Goal: Task Accomplishment & Management: Manage account settings

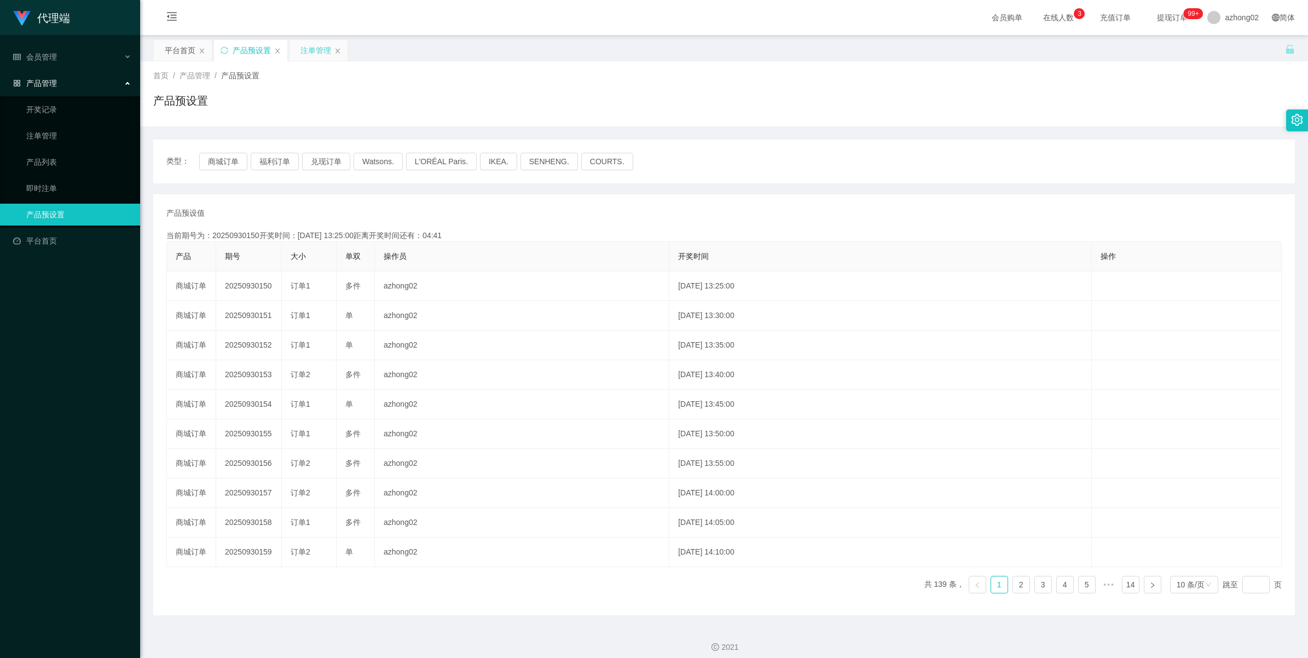
click at [301, 50] on div "注单管理" at bounding box center [316, 50] width 31 height 21
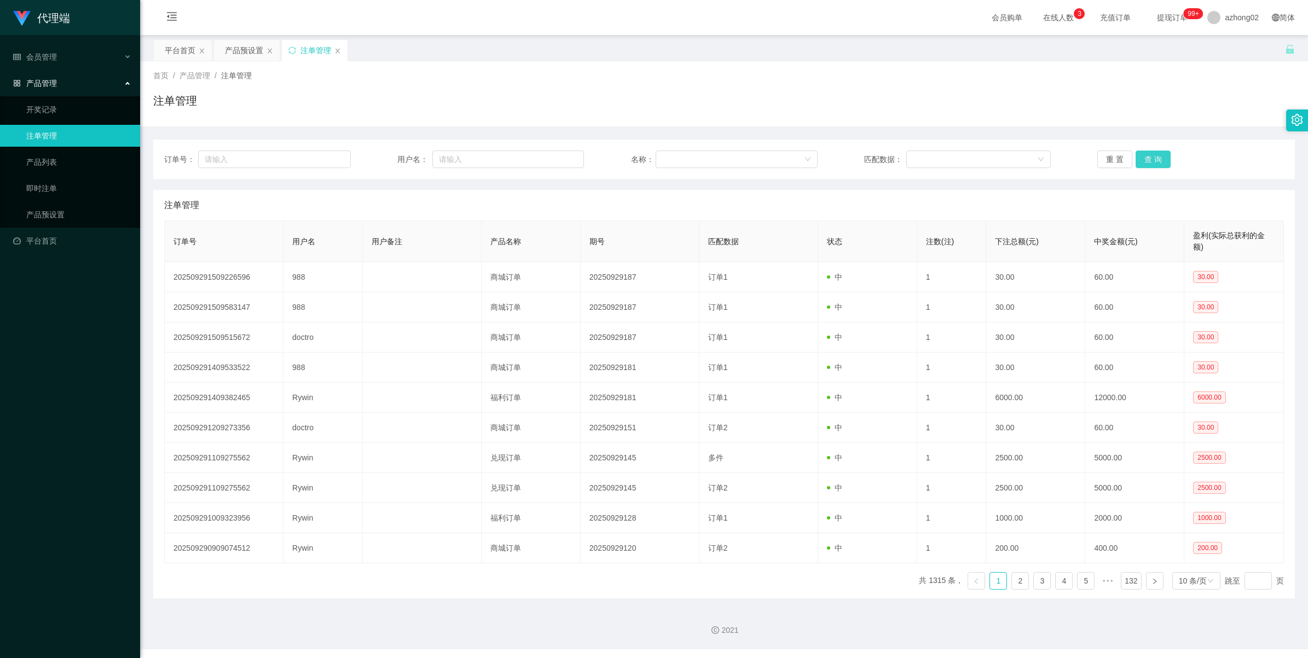
click at [1145, 159] on button "查 询" at bounding box center [1153, 160] width 35 height 18
click at [1146, 159] on div "重 置 查 询" at bounding box center [1191, 160] width 187 height 18
click at [1146, 159] on button "查 询" at bounding box center [1153, 160] width 35 height 18
click at [1146, 159] on div "重 置 查 询" at bounding box center [1191, 160] width 187 height 18
click at [1146, 159] on button "查 询" at bounding box center [1153, 160] width 35 height 18
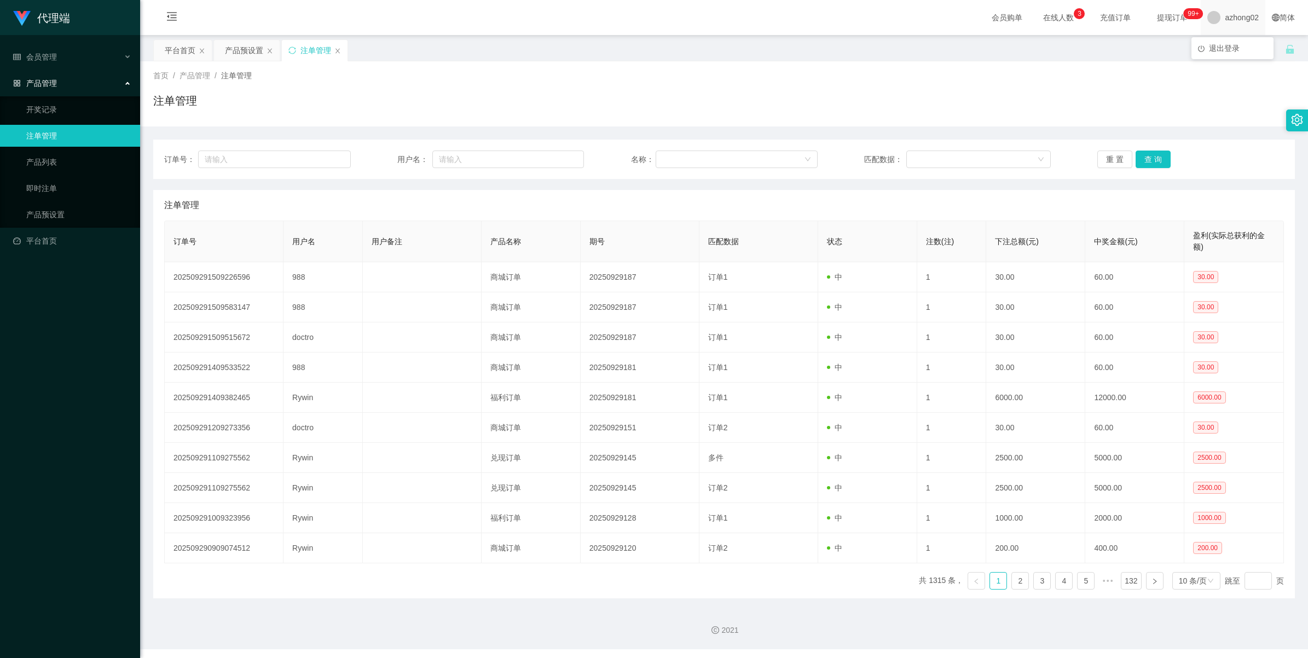
click at [1251, 22] on div "azhong02" at bounding box center [1233, 17] width 65 height 35
click at [1230, 49] on div "平台首页 产品预设置 注单管理" at bounding box center [719, 58] width 1132 height 38
click at [1228, 24] on span "azhong02" at bounding box center [1242, 17] width 34 height 35
click at [1222, 47] on span "退出登录" at bounding box center [1224, 48] width 31 height 9
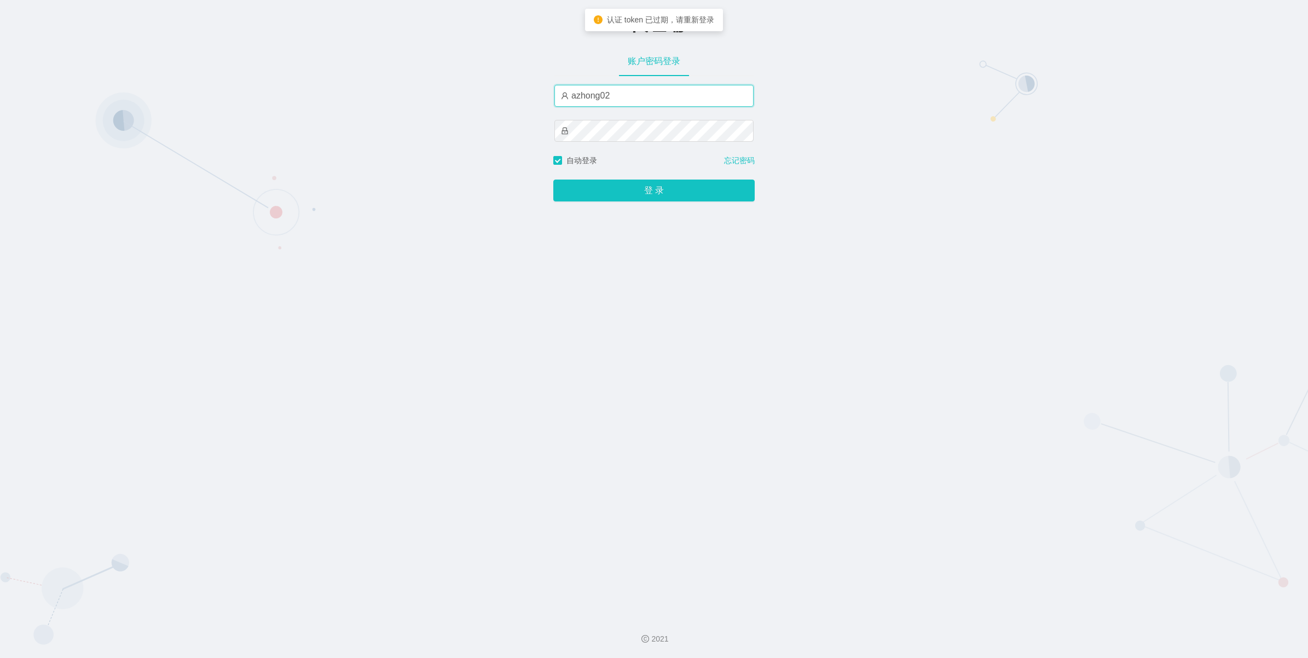
click at [645, 91] on input "azhong02" at bounding box center [654, 96] width 199 height 22
type input "azhong01"
click at [609, 196] on button "登 录" at bounding box center [653, 191] width 201 height 22
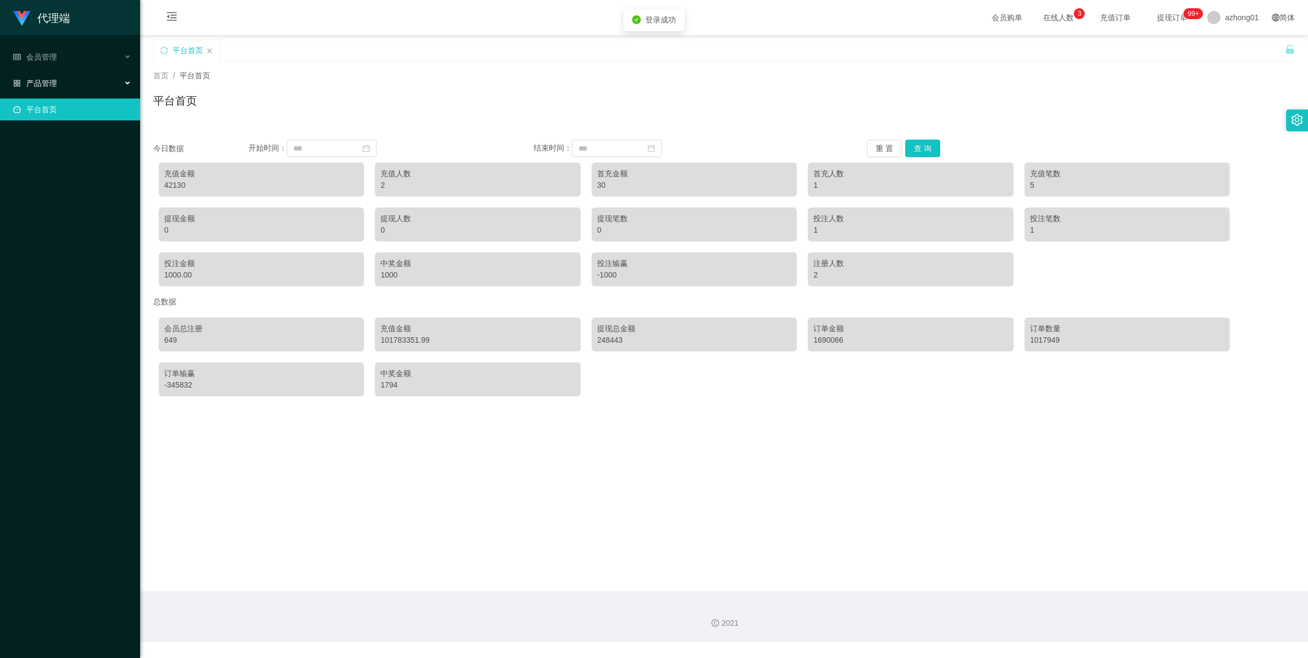
click at [57, 89] on div "产品管理" at bounding box center [70, 83] width 140 height 22
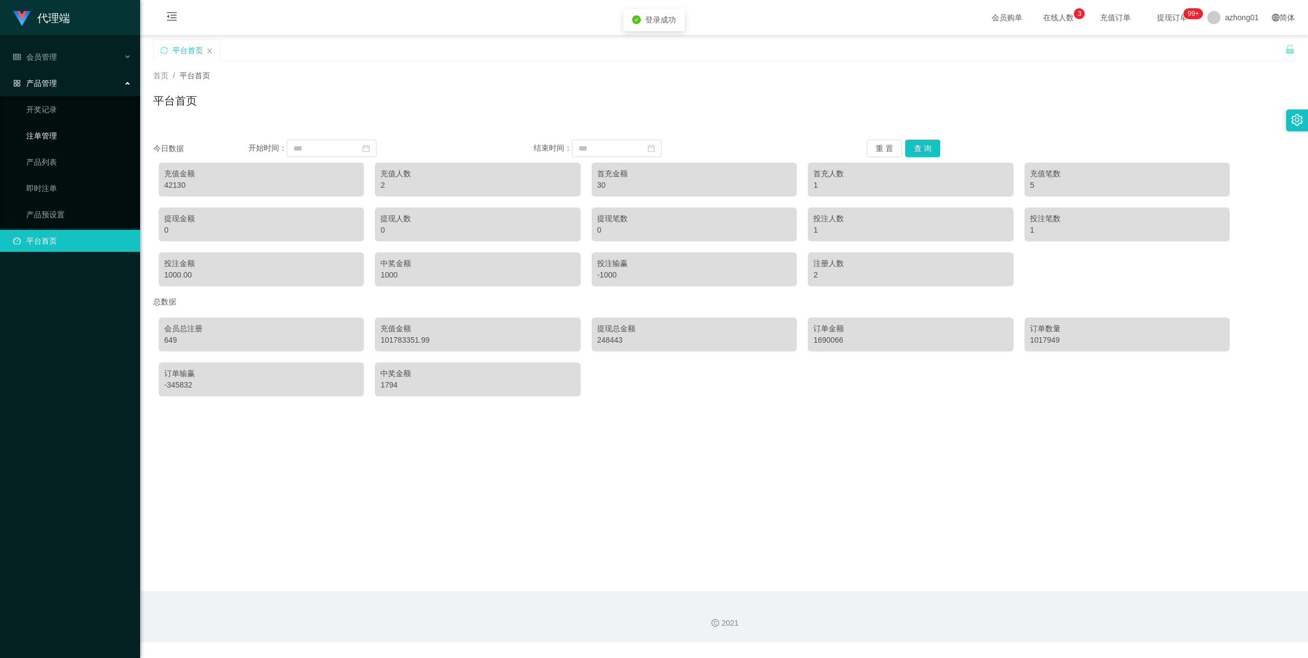
click at [42, 141] on link "注单管理" at bounding box center [78, 136] width 105 height 22
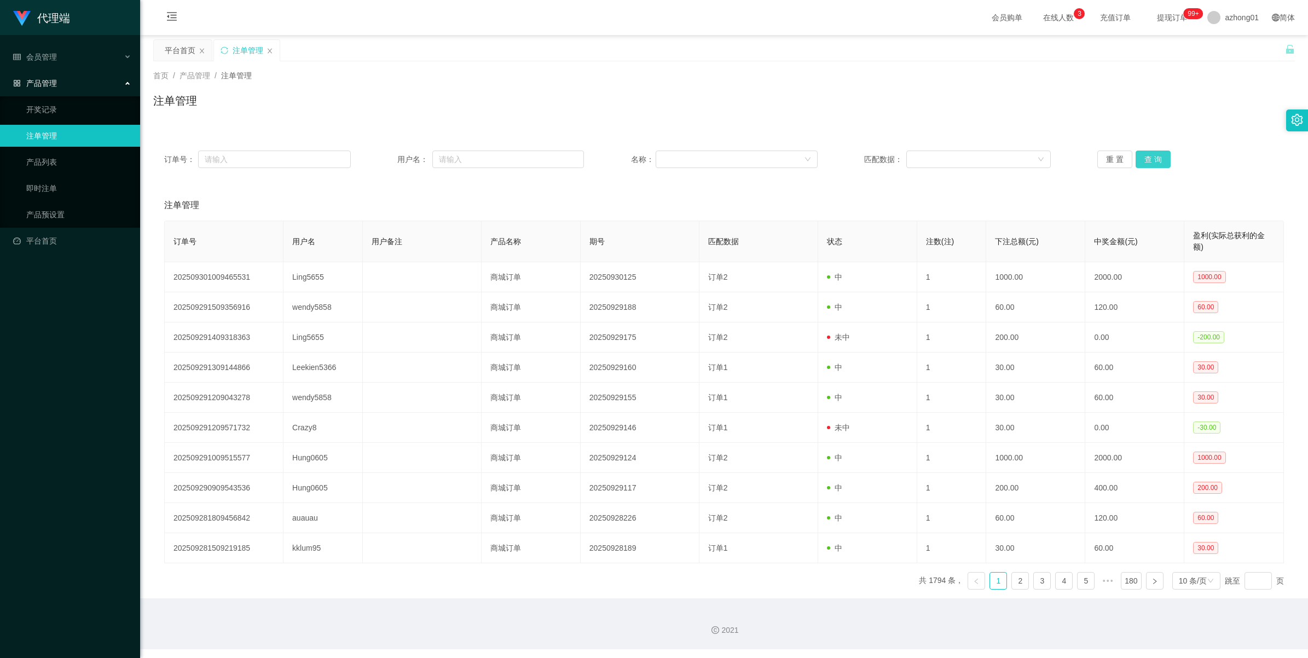
click at [1145, 164] on button "查 询" at bounding box center [1153, 160] width 35 height 18
click at [1145, 165] on div "重 置 查 询" at bounding box center [1191, 160] width 187 height 18
click at [1145, 165] on button "查 询" at bounding box center [1153, 160] width 35 height 18
click at [52, 215] on link "产品预设置" at bounding box center [78, 215] width 105 height 22
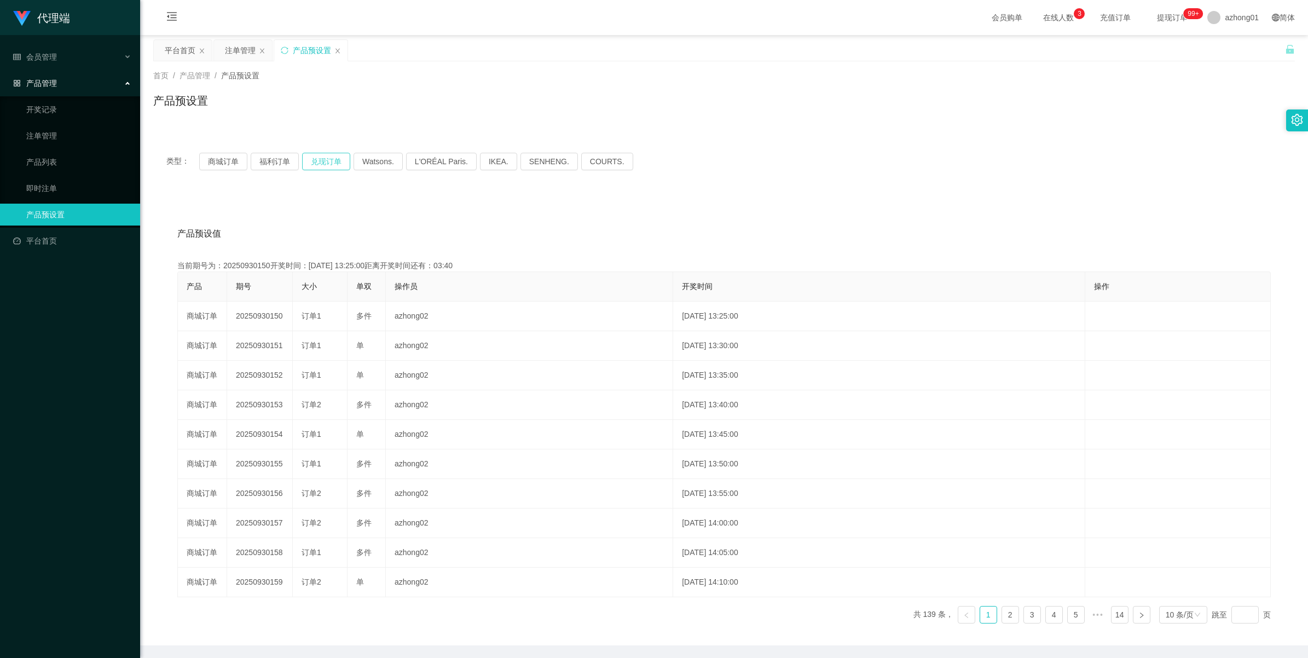
click at [326, 160] on button "兑现订单" at bounding box center [326, 162] width 48 height 18
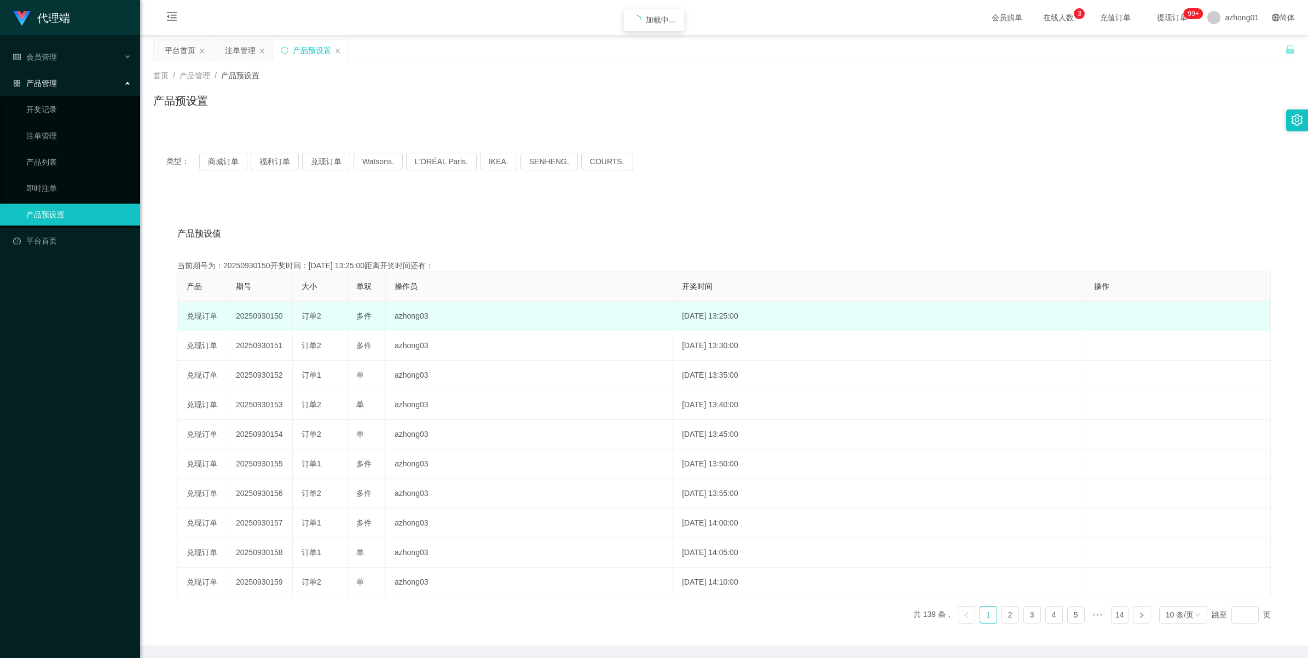
click at [266, 315] on td "20250930150" at bounding box center [260, 317] width 66 height 30
copy td "20250930150"
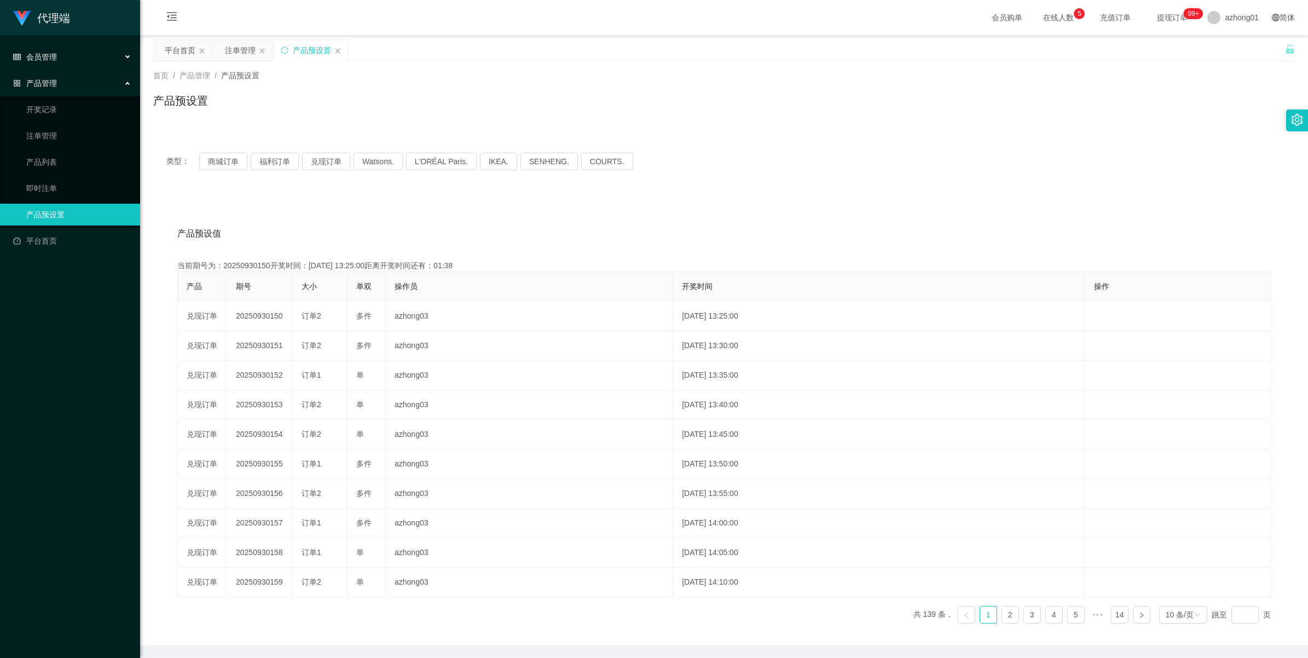
click at [85, 64] on div "会员管理" at bounding box center [70, 57] width 140 height 22
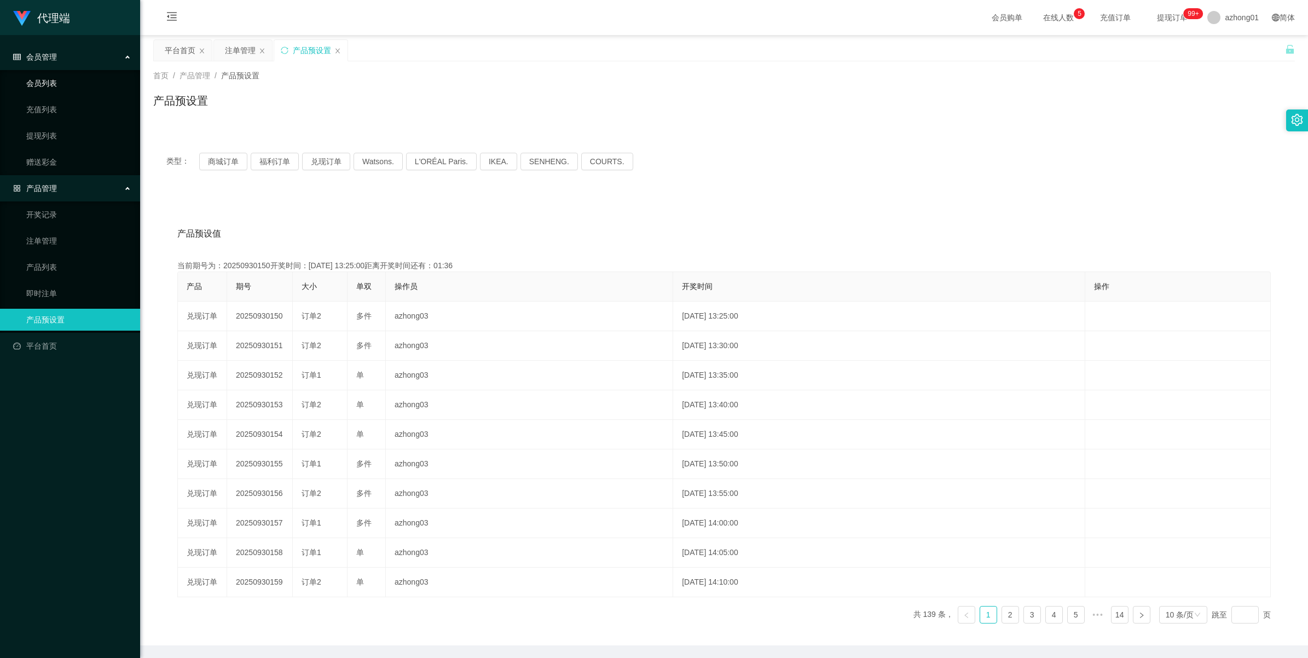
click at [58, 88] on link "会员列表" at bounding box center [78, 83] width 105 height 22
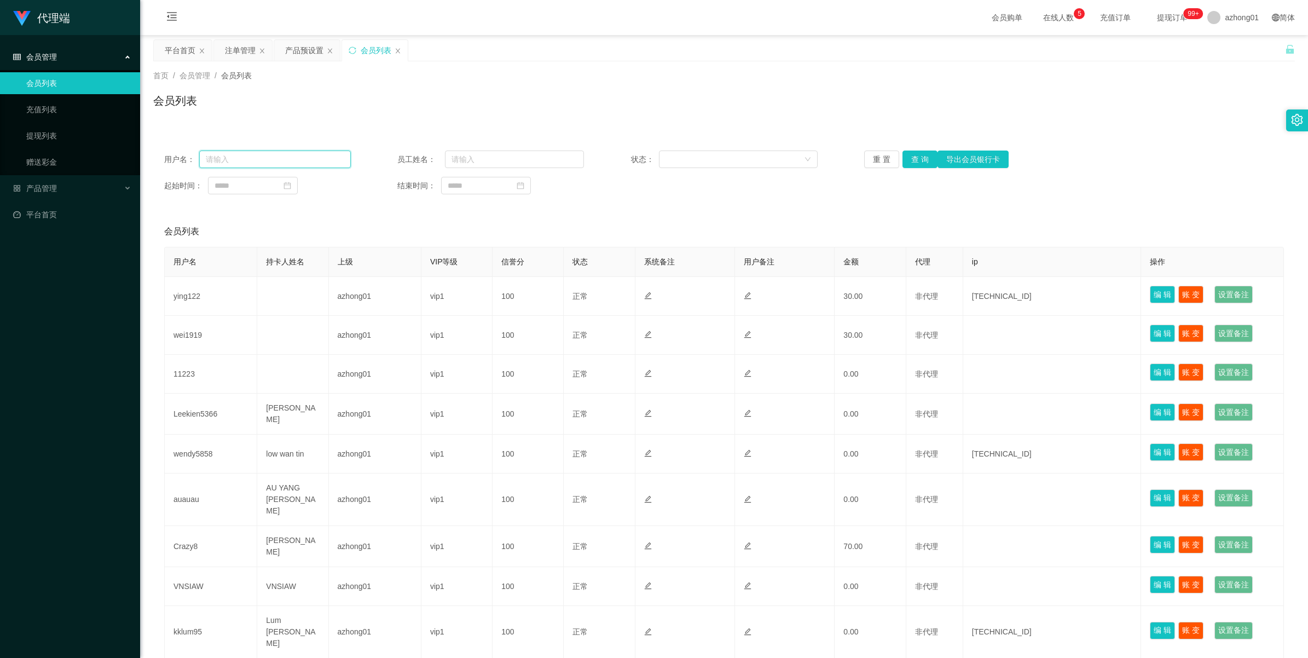
click at [263, 162] on input "text" at bounding box center [275, 160] width 152 height 18
paste input "0184669848"
click at [907, 158] on button "查 询" at bounding box center [920, 160] width 35 height 18
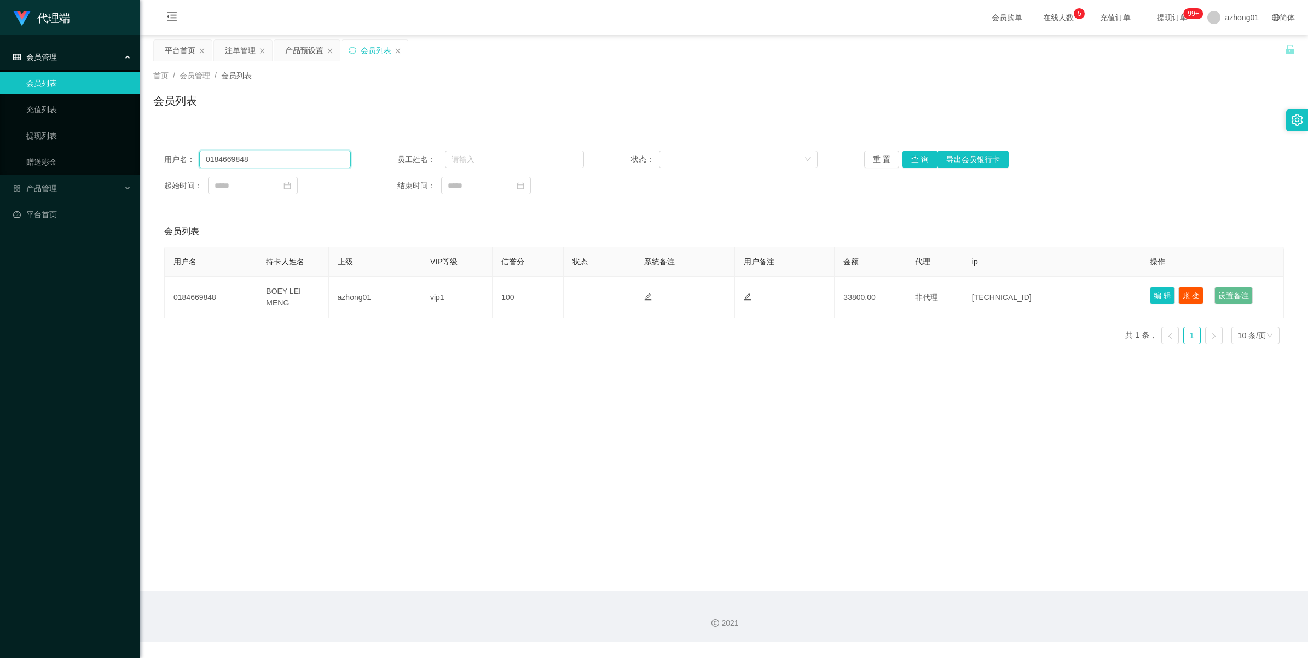
drag, startPoint x: 266, startPoint y: 154, endPoint x: 225, endPoint y: 153, distance: 40.5
click at [225, 153] on input "0184669848" at bounding box center [275, 160] width 152 height 18
click at [299, 153] on input "0184669848" at bounding box center [275, 160] width 152 height 18
drag, startPoint x: 299, startPoint y: 153, endPoint x: 165, endPoint y: 153, distance: 134.1
click at [165, 153] on div "用户名： 0184669848" at bounding box center [257, 160] width 187 height 18
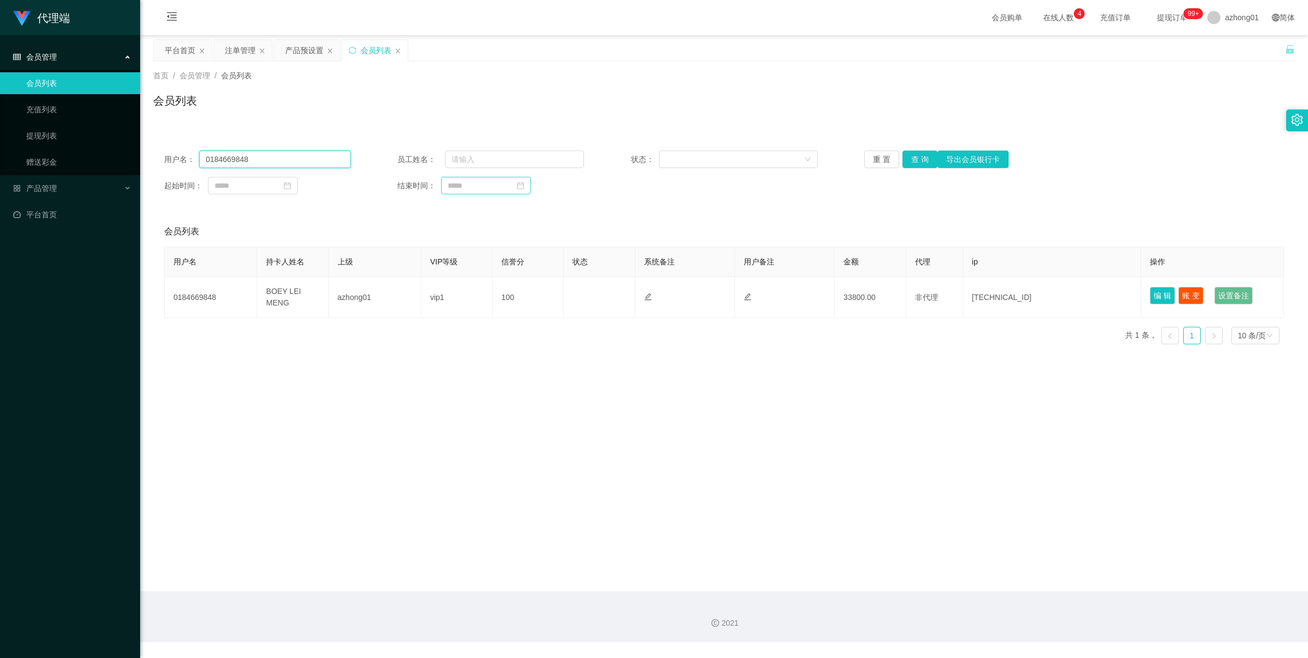
paste input "60126919203"
type input "60126919203"
click at [907, 163] on button "查 询" at bounding box center [920, 160] width 35 height 18
click at [1225, 21] on span "azhong01" at bounding box center [1242, 17] width 34 height 35
click at [1219, 45] on span "退出登录" at bounding box center [1224, 48] width 31 height 9
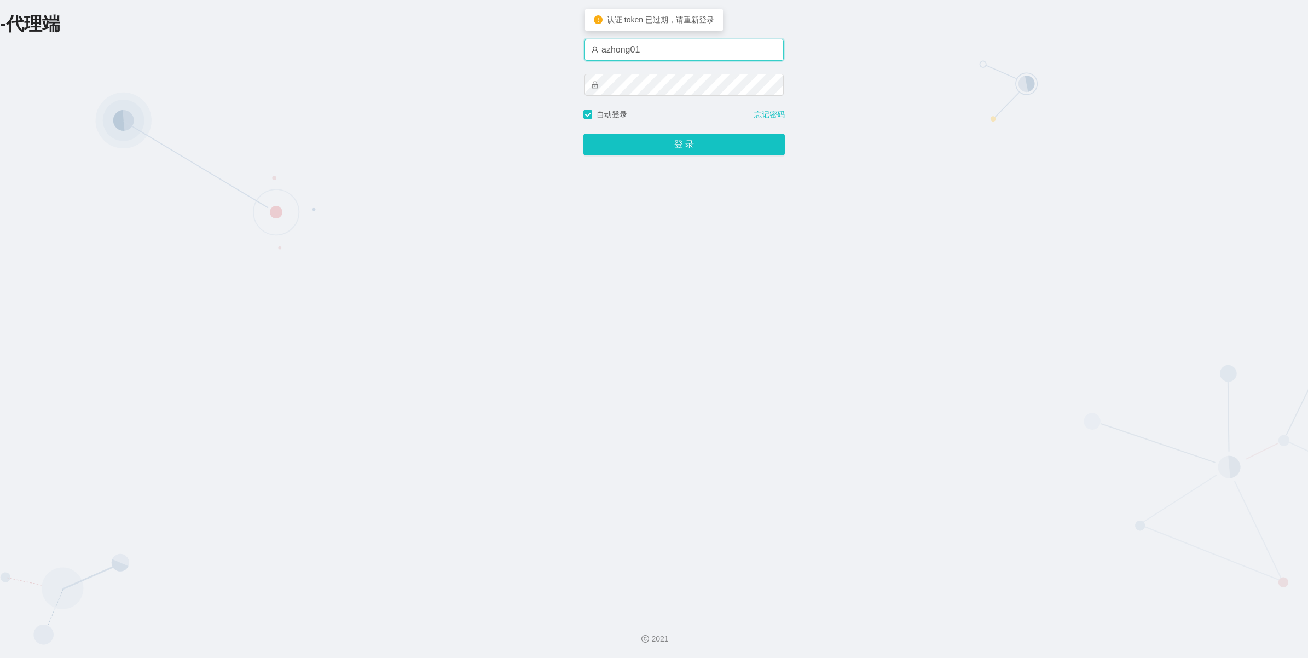
click at [673, 49] on input "azhong01" at bounding box center [684, 50] width 199 height 22
type input "xiaowei01"
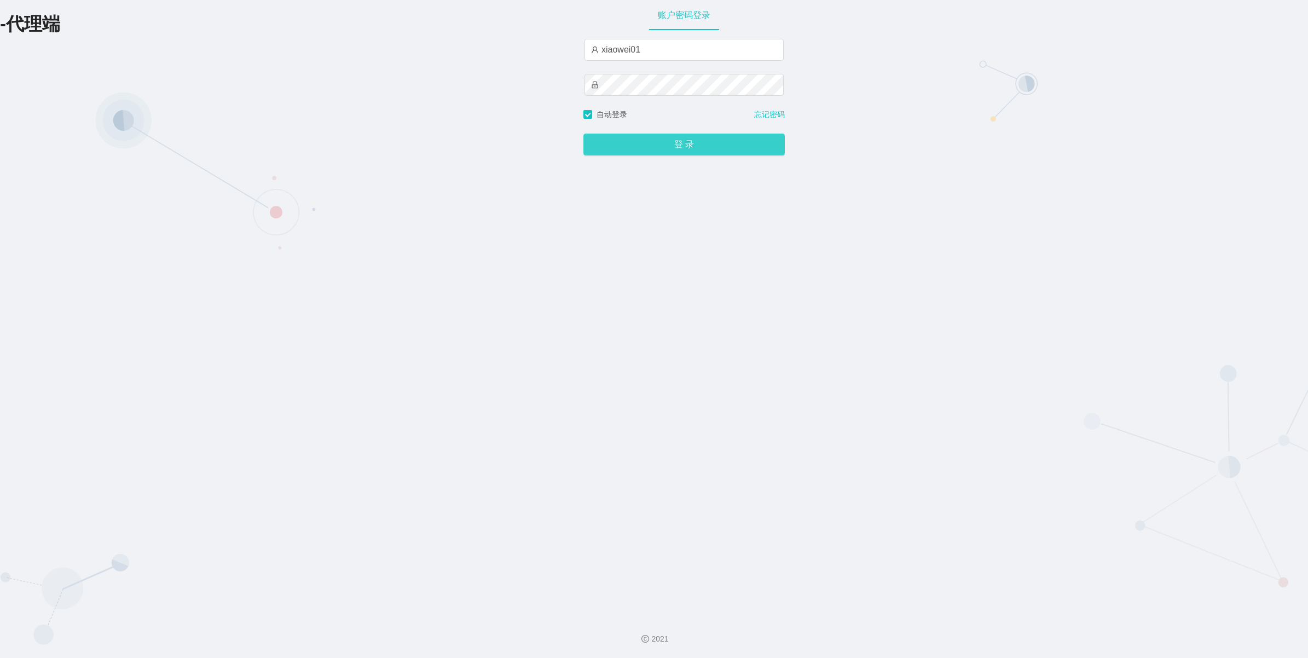
click at [651, 136] on button "登 录" at bounding box center [684, 145] width 201 height 22
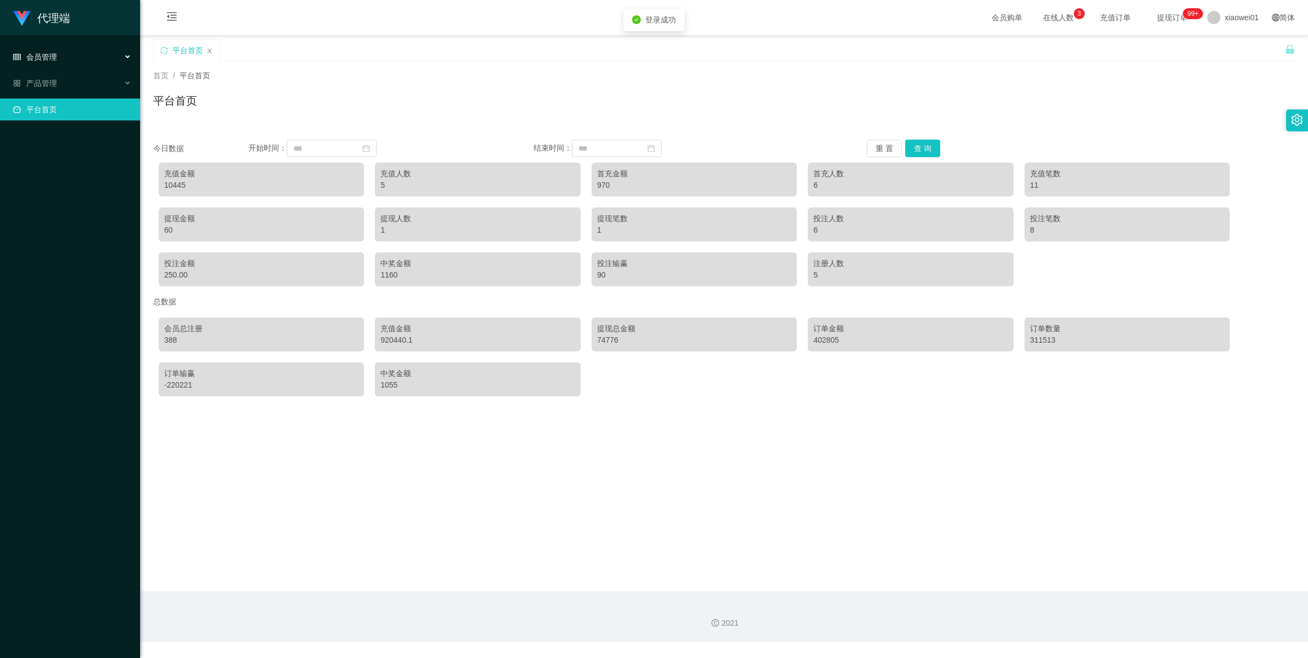
click at [54, 49] on div "会员管理" at bounding box center [70, 57] width 140 height 22
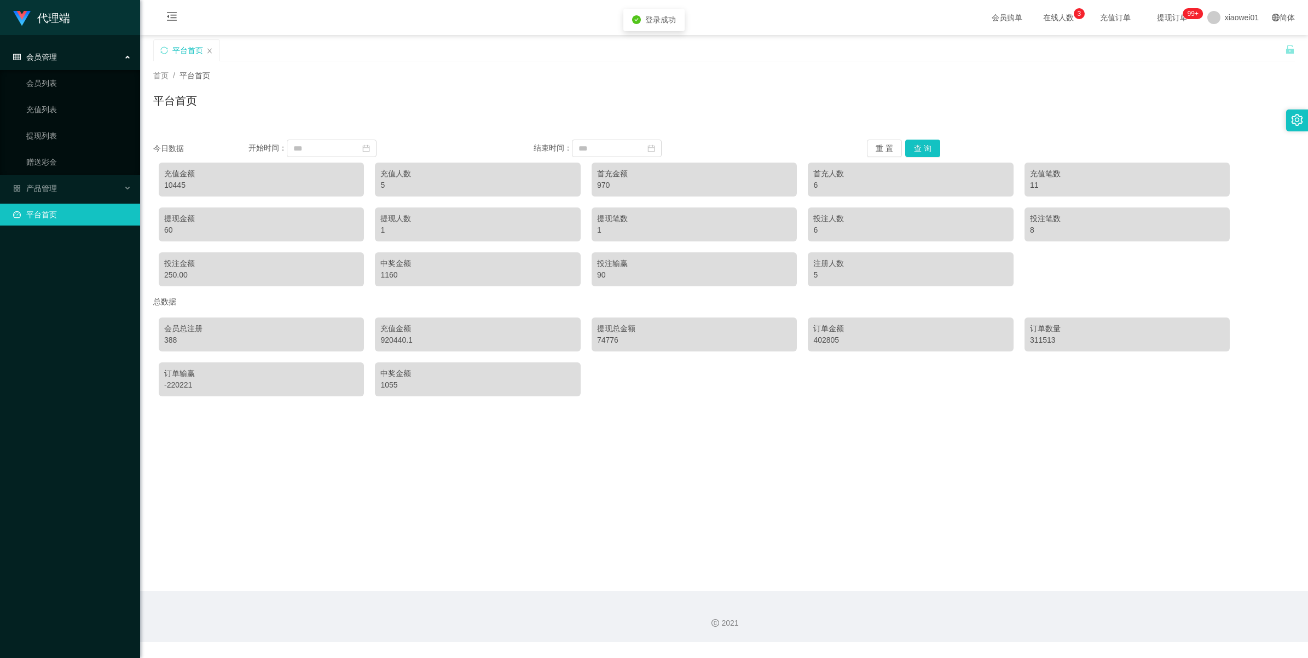
click at [38, 95] on ul "会员列表 充值列表 提现列表 赠送彩金" at bounding box center [70, 122] width 140 height 105
click at [38, 90] on link "会员列表" at bounding box center [78, 83] width 105 height 22
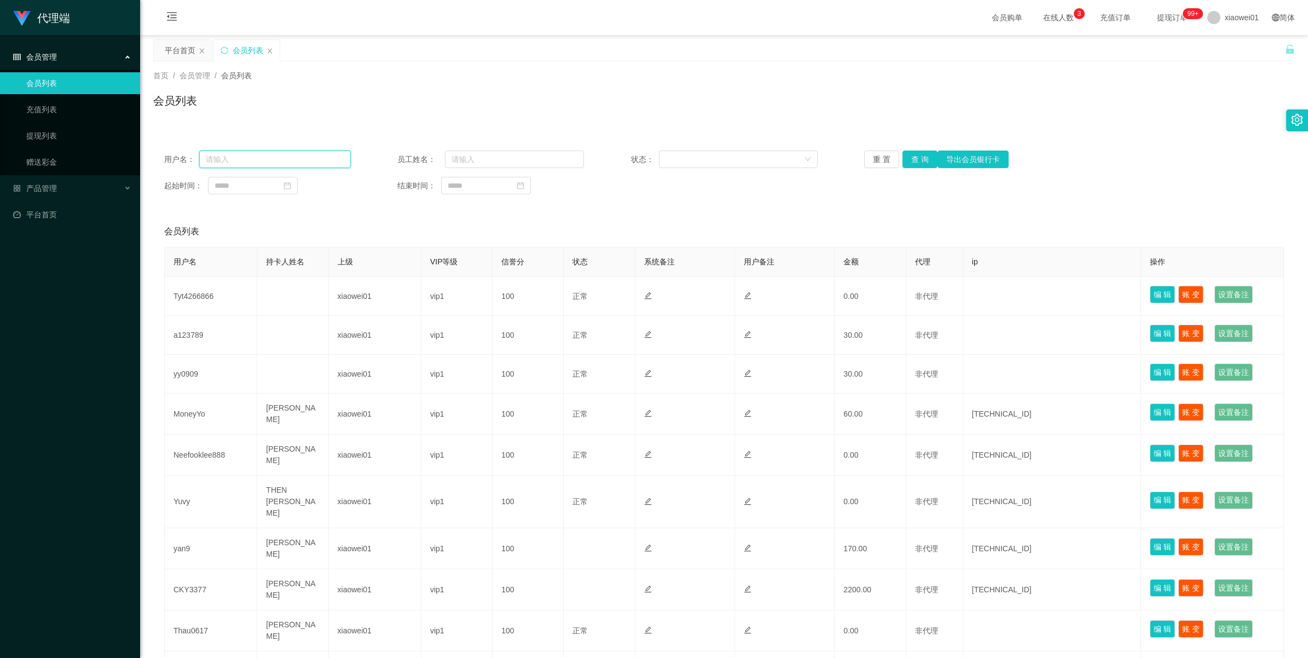
click at [278, 160] on input "text" at bounding box center [275, 160] width 152 height 18
paste input "60126919203"
type input "60126919203"
click at [922, 152] on button "查 询" at bounding box center [920, 160] width 35 height 18
